Goal: Find contact information: Find contact information

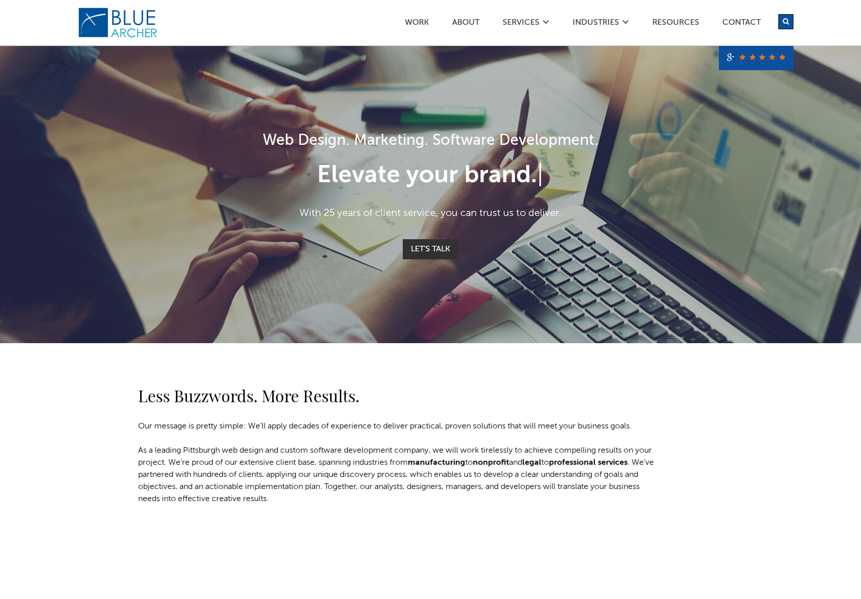
click at [848, 393] on div "Less Buzzwords. More Results. Our message is pretty simple: We’ll apply decades…" at bounding box center [430, 444] width 861 height 202
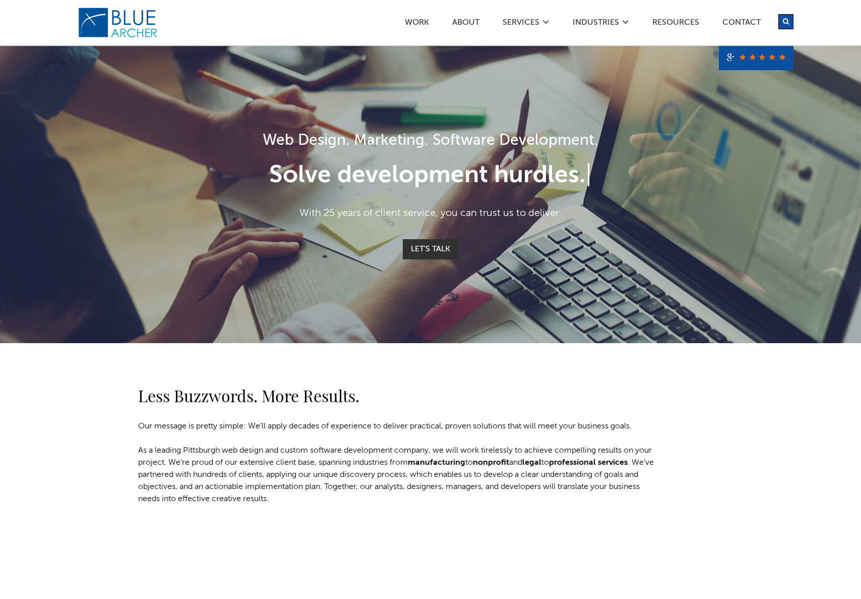
radio input "true"
drag, startPoint x: 141, startPoint y: 2754, endPoint x: 54, endPoint y: 2740, distance: 87.8
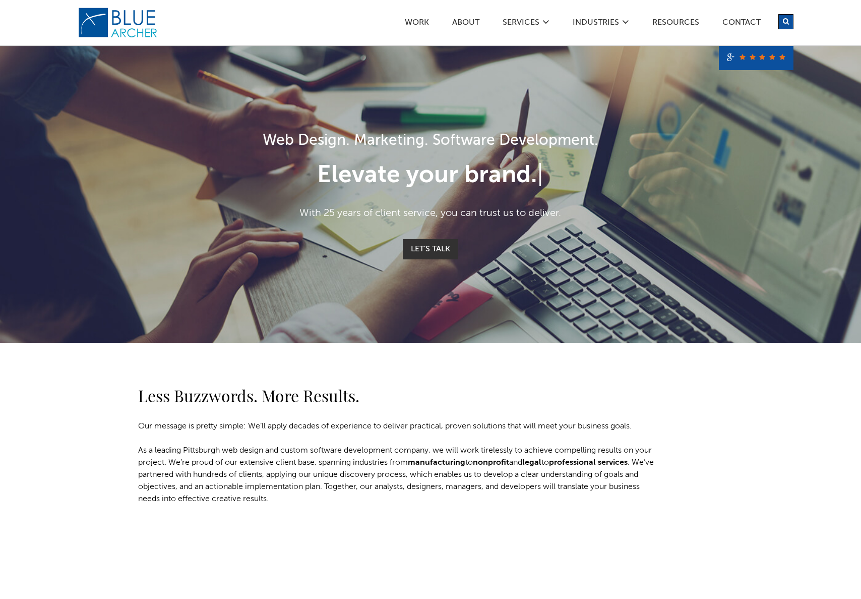
drag, startPoint x: 138, startPoint y: 2546, endPoint x: 82, endPoint y: 2545, distance: 55.5
